Goal: Information Seeking & Learning: Understand process/instructions

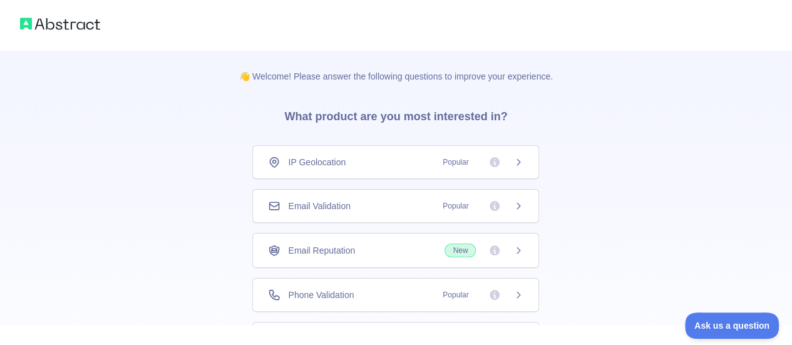
click at [339, 206] on span "Email Validation" at bounding box center [319, 206] width 62 height 13
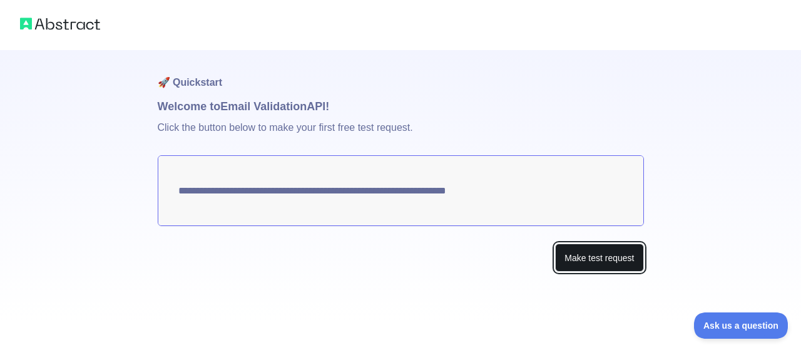
click at [579, 255] on button "Make test request" at bounding box center [599, 258] width 88 height 28
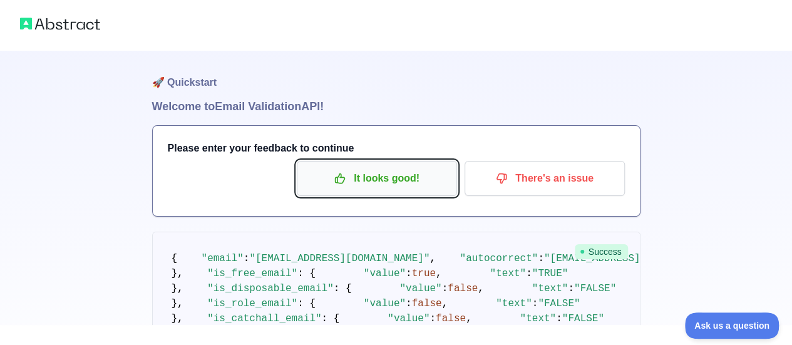
click at [386, 178] on p "It looks good!" at bounding box center [377, 178] width 142 height 21
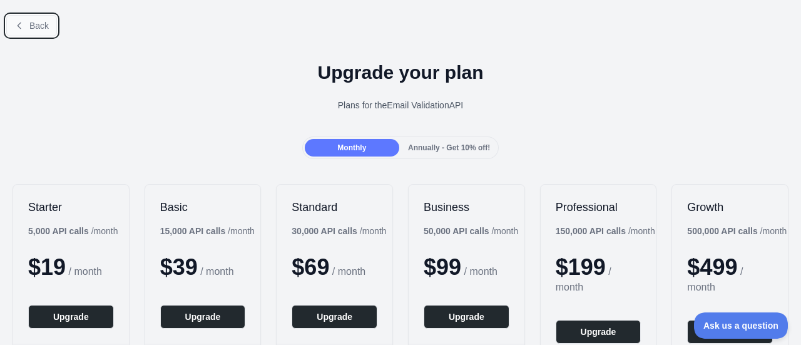
click at [39, 23] on span "Back" at bounding box center [38, 26] width 19 height 10
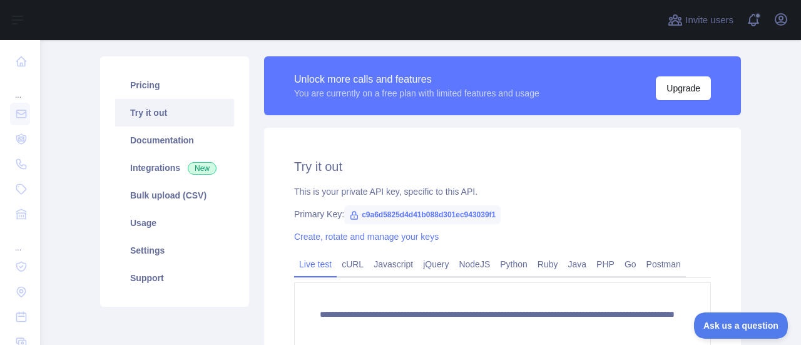
scroll to position [112, 0]
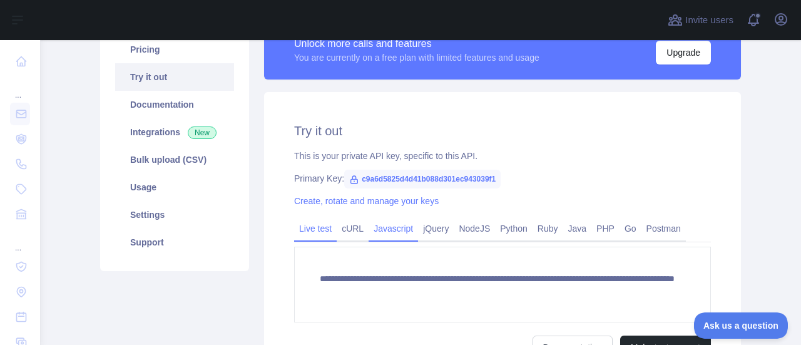
click at [379, 228] on link "Javascript" at bounding box center [393, 229] width 49 height 20
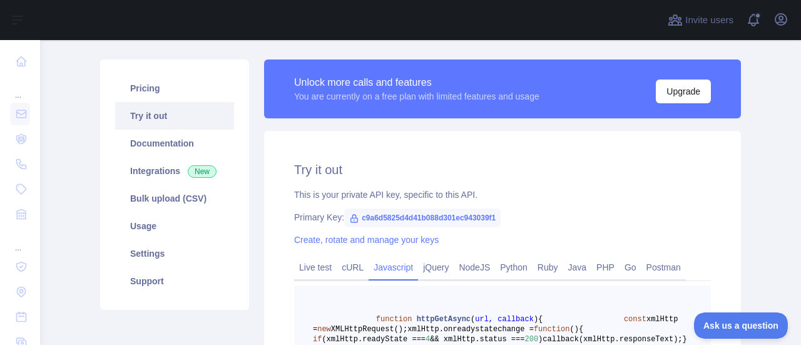
scroll to position [75, 0]
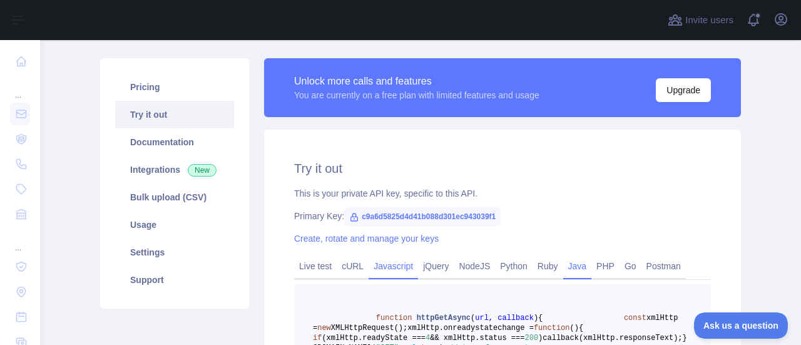
click at [574, 269] on link "Java" at bounding box center [577, 266] width 29 height 20
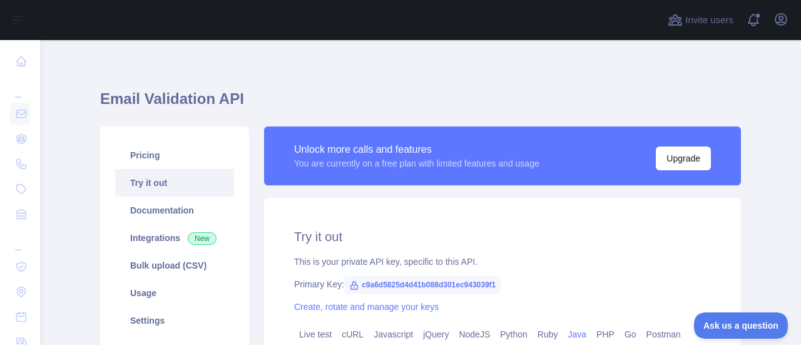
scroll to position [0, 0]
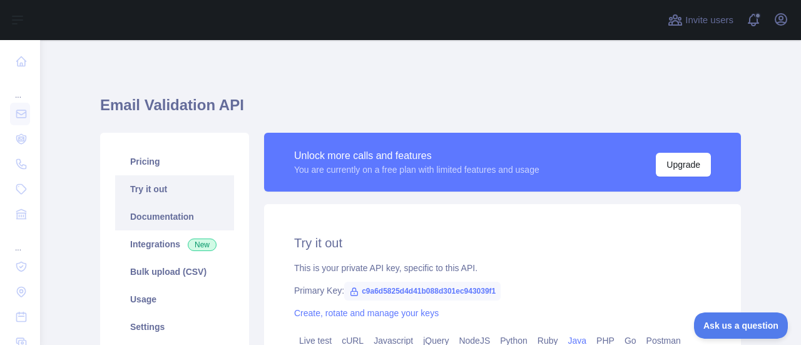
click at [187, 220] on link "Documentation" at bounding box center [174, 217] width 119 height 28
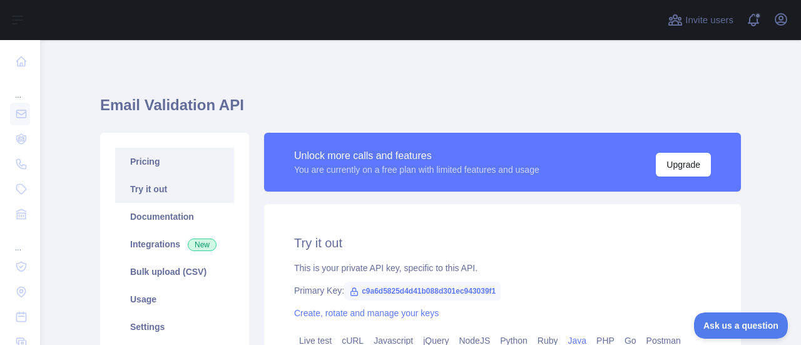
click at [162, 162] on link "Pricing" at bounding box center [174, 162] width 119 height 28
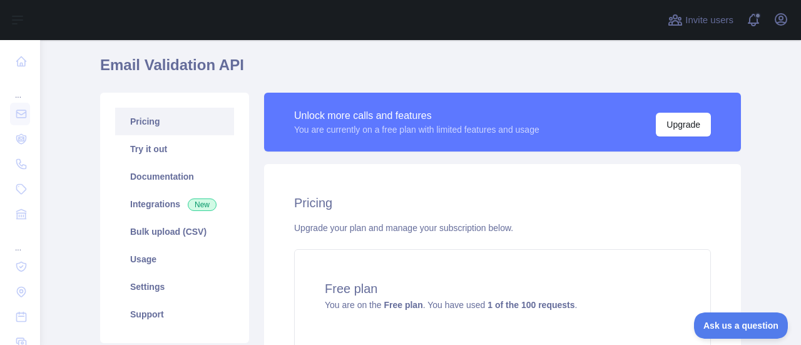
scroll to position [38, 0]
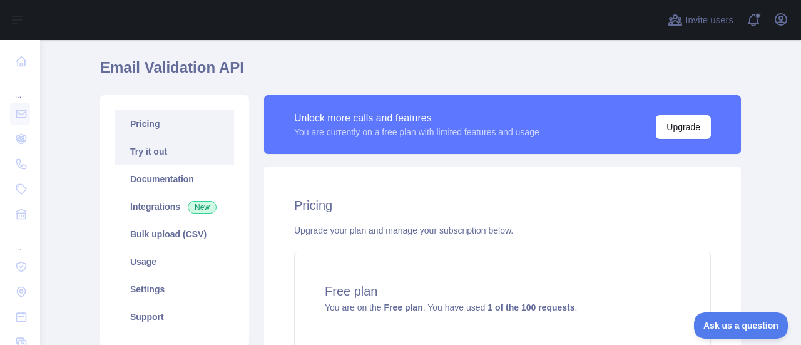
click at [183, 150] on link "Try it out" at bounding box center [174, 152] width 119 height 28
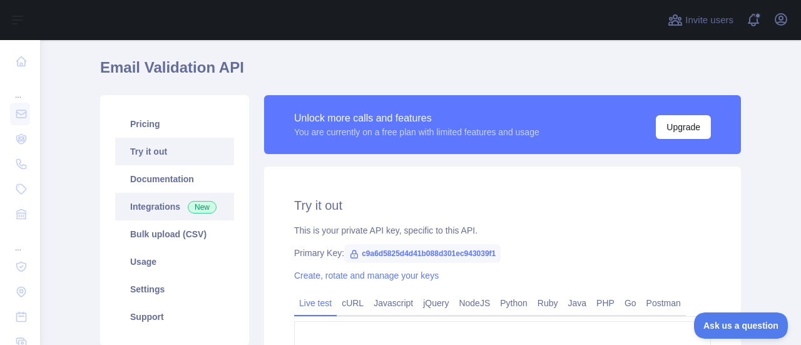
click at [157, 210] on link "Integrations New" at bounding box center [174, 207] width 119 height 28
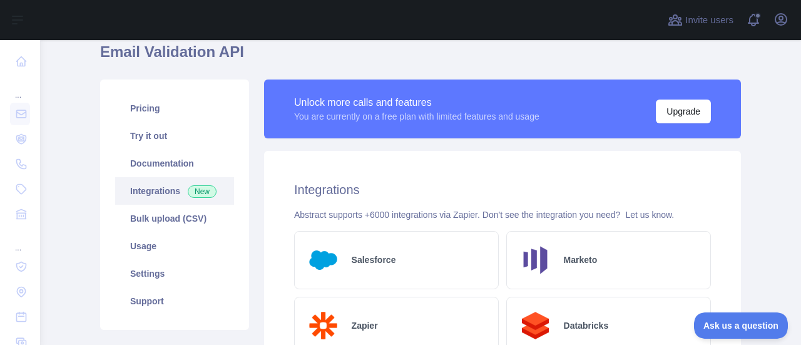
scroll to position [63, 0]
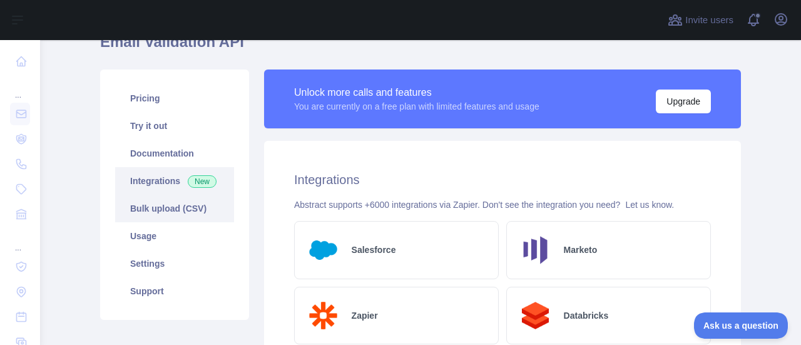
click at [170, 211] on link "Bulk upload (CSV)" at bounding box center [174, 209] width 119 height 28
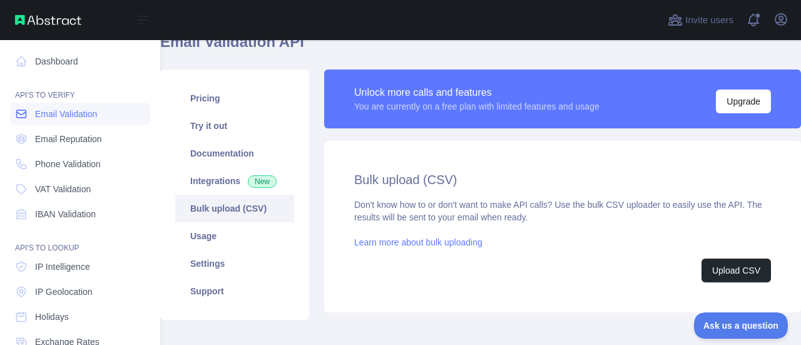
click at [80, 125] on link "Email Validation" at bounding box center [80, 114] width 140 height 23
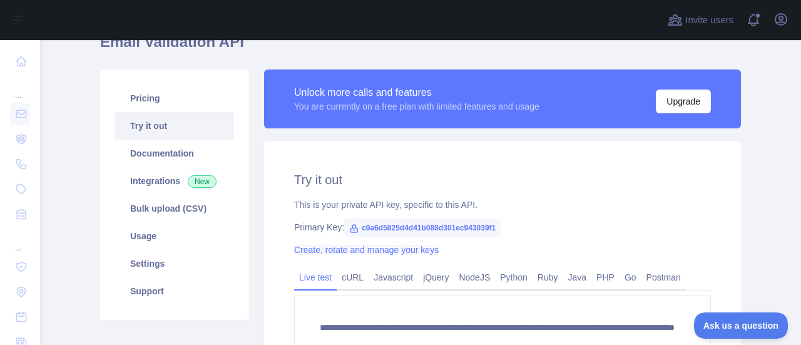
click at [421, 251] on link "Create, rotate and manage your keys" at bounding box center [366, 250] width 145 height 10
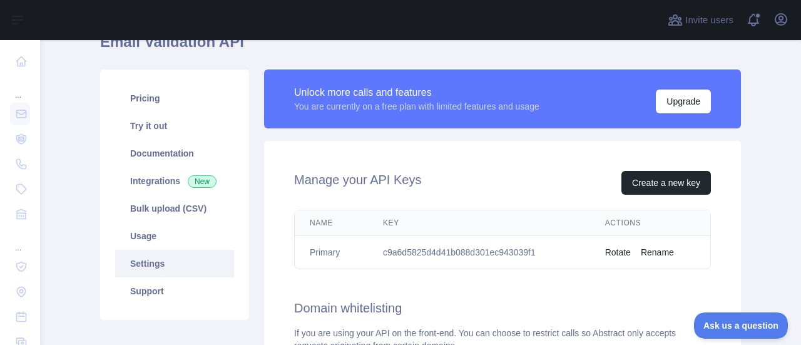
click at [388, 217] on th "Key" at bounding box center [479, 223] width 222 height 26
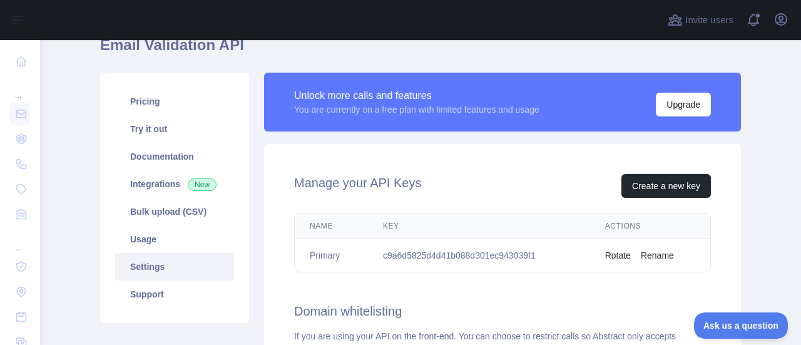
scroll to position [50, 0]
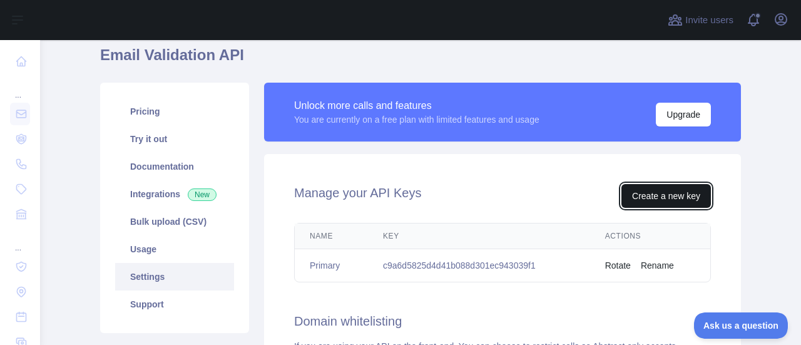
click at [634, 190] on button "Create a new key" at bounding box center [667, 196] width 90 height 24
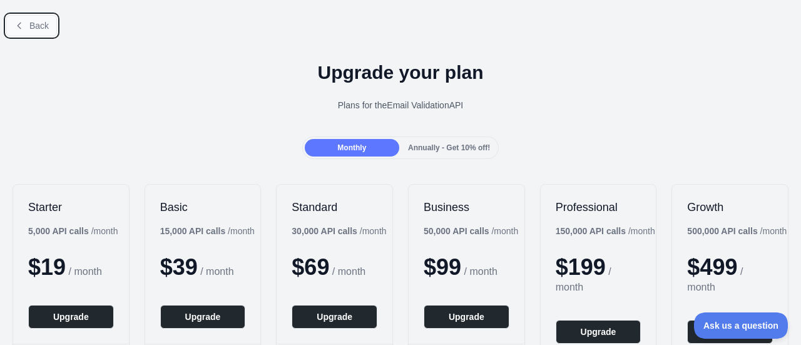
click at [39, 33] on button "Back" at bounding box center [31, 25] width 51 height 21
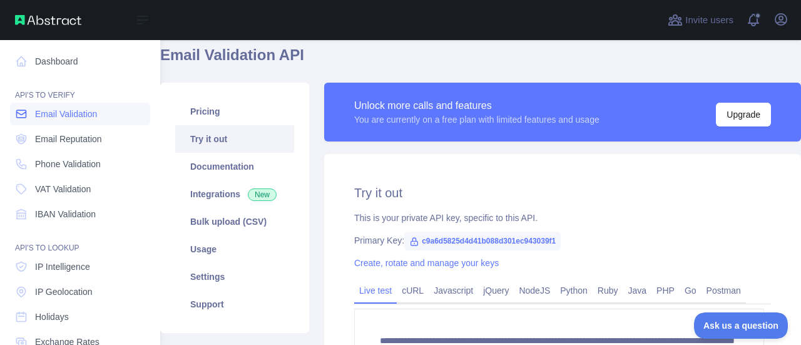
click at [50, 106] on link "Email Validation" at bounding box center [80, 114] width 140 height 23
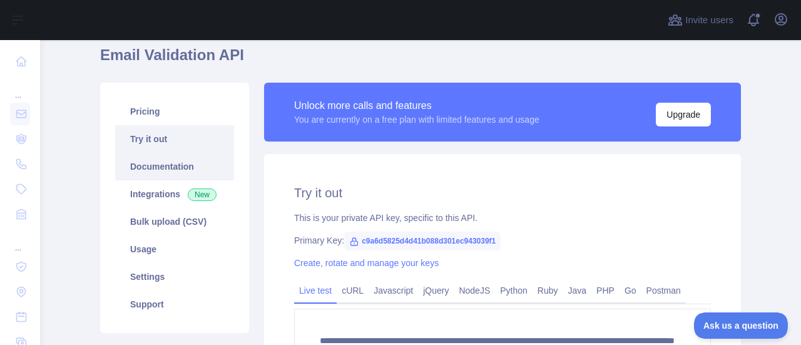
click at [185, 167] on link "Documentation" at bounding box center [174, 167] width 119 height 28
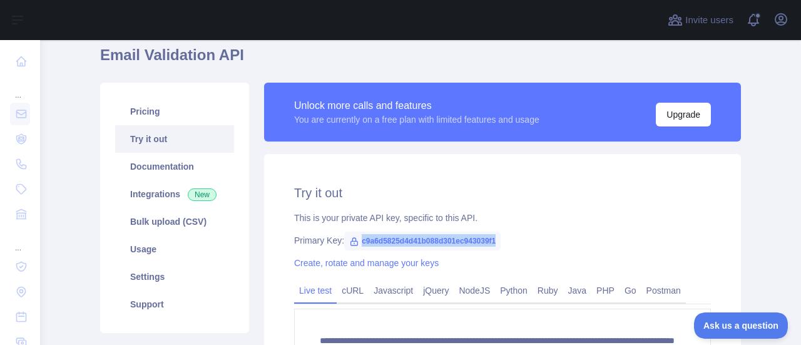
drag, startPoint x: 493, startPoint y: 241, endPoint x: 356, endPoint y: 242, distance: 136.5
click at [356, 242] on span "c9a6d5825d4d41b088d301ec943039f1" at bounding box center [422, 241] width 157 height 19
copy span "9a6d5825d4d41b088d301ec943039f1"
click at [551, 265] on div "Create, rotate and manage your keys" at bounding box center [502, 263] width 417 height 13
drag, startPoint x: 493, startPoint y: 242, endPoint x: 353, endPoint y: 244, distance: 140.3
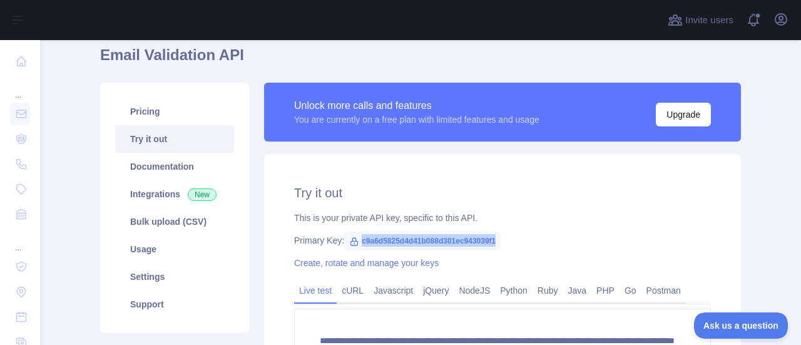
click at [353, 244] on span "c9a6d5825d4d41b088d301ec943039f1" at bounding box center [422, 241] width 157 height 19
copy span "c9a6d5825d4d41b088d301ec943039f1"
click at [150, 166] on link "Documentation" at bounding box center [174, 167] width 119 height 28
